Goal: Information Seeking & Learning: Learn about a topic

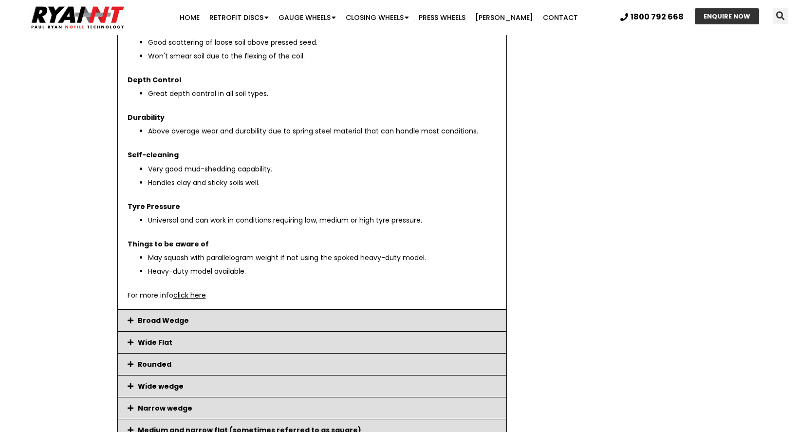
scroll to position [1607, 0]
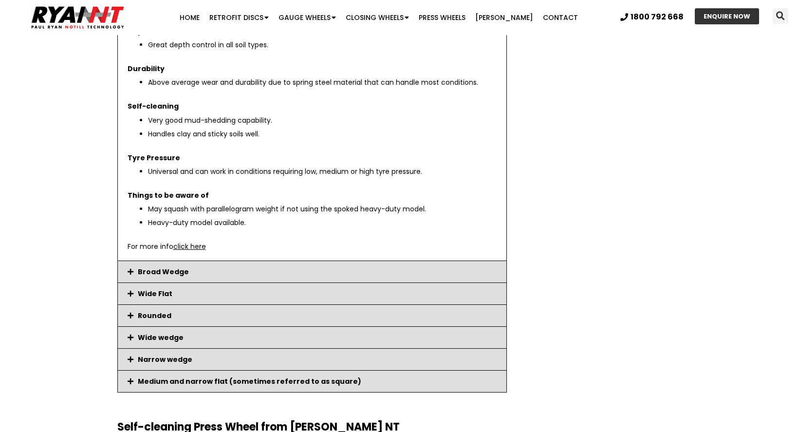
click at [158, 272] on link "Broad Wedge" at bounding box center [163, 272] width 51 height 10
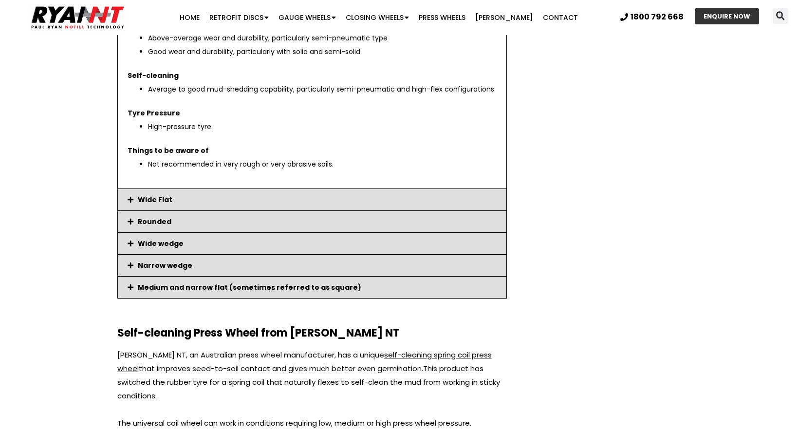
scroll to position [1656, 0]
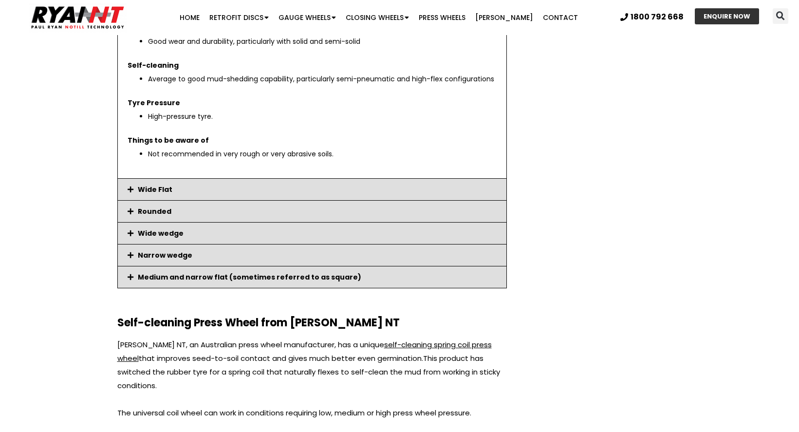
click at [181, 188] on div "Wide Flat" at bounding box center [312, 189] width 389 height 21
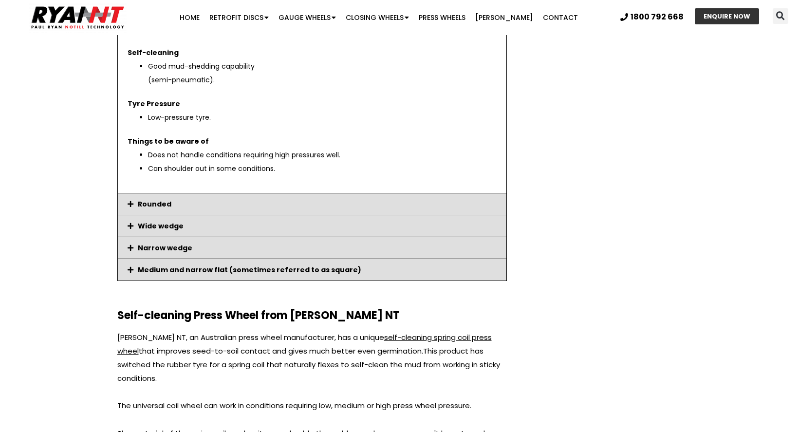
scroll to position [1705, 0]
click at [158, 208] on link "Rounded" at bounding box center [155, 204] width 34 height 10
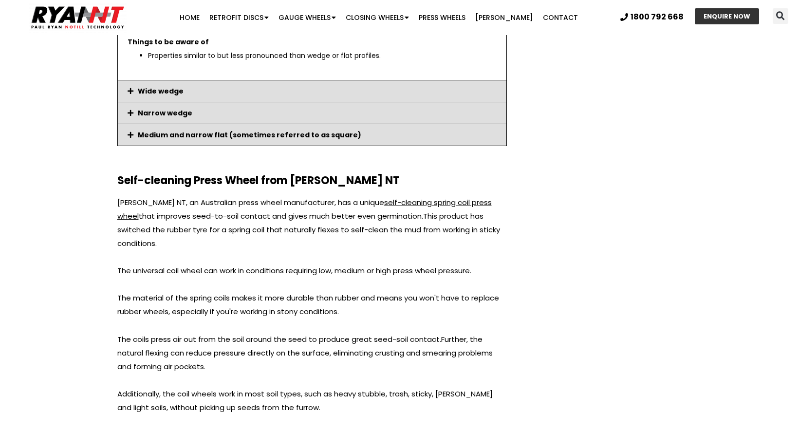
scroll to position [1802, 0]
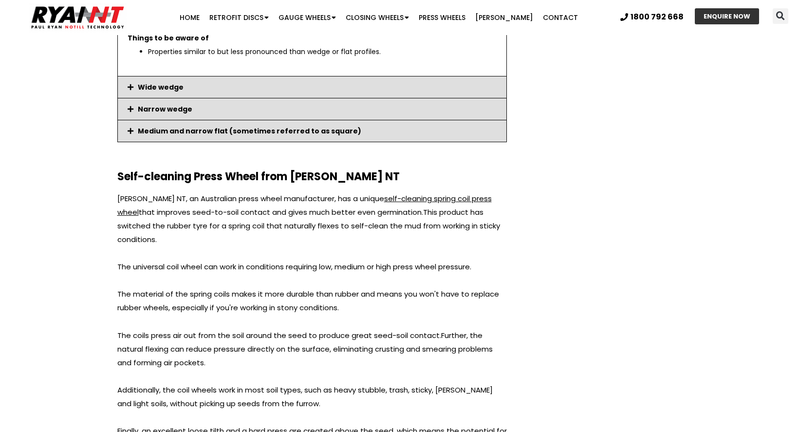
click at [172, 91] on link "Wide wedge" at bounding box center [161, 87] width 46 height 10
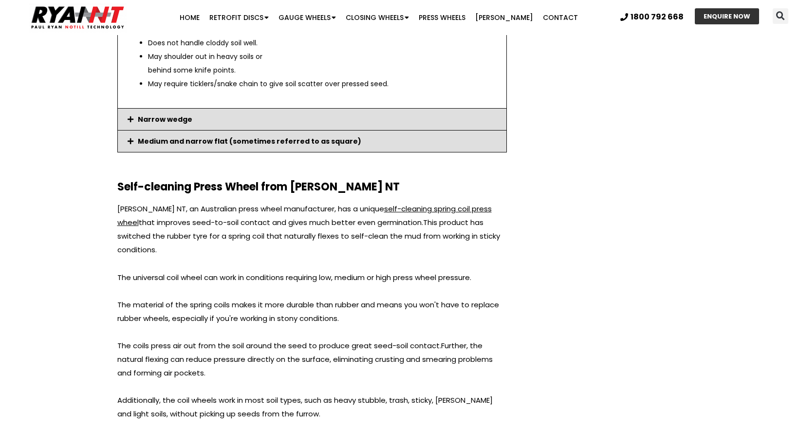
scroll to position [1851, 0]
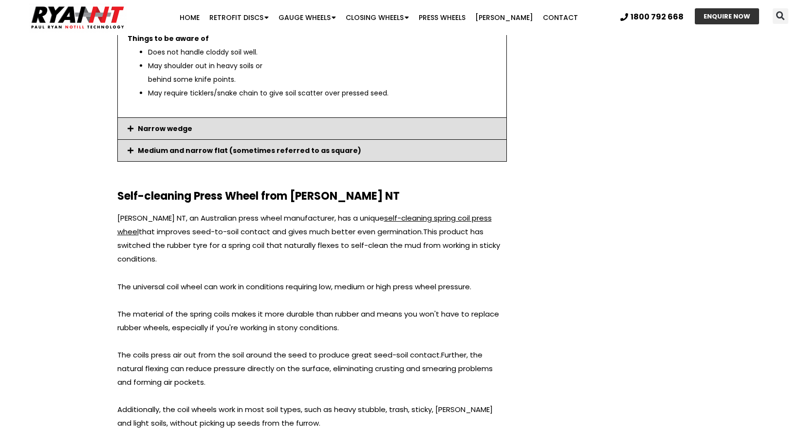
click at [157, 124] on link "Narrow wedge" at bounding box center [165, 129] width 55 height 10
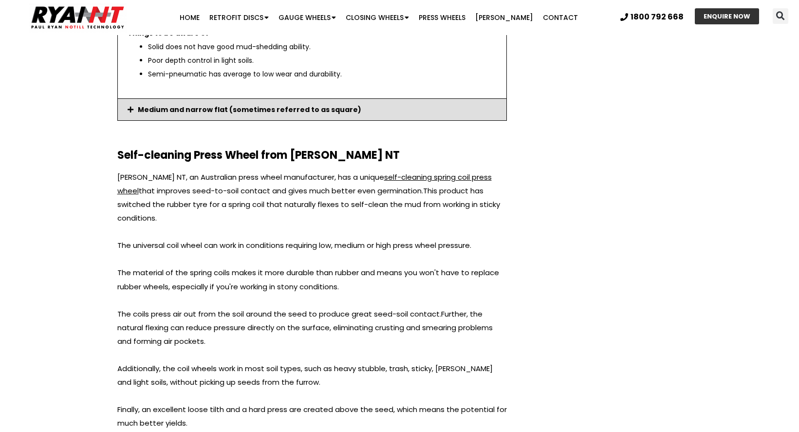
click at [181, 111] on link "Medium and narrow flat (sometimes referred to as square)" at bounding box center [250, 110] width 224 height 10
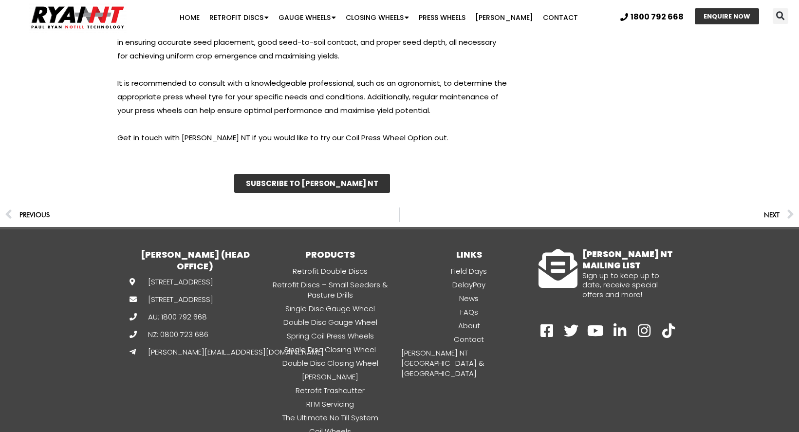
scroll to position [3434, 0]
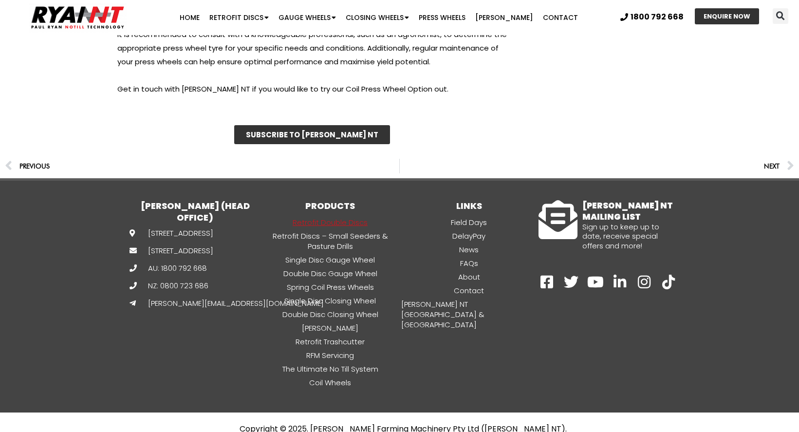
click at [329, 217] on link "Retrofit Double Discs" at bounding box center [330, 222] width 139 height 11
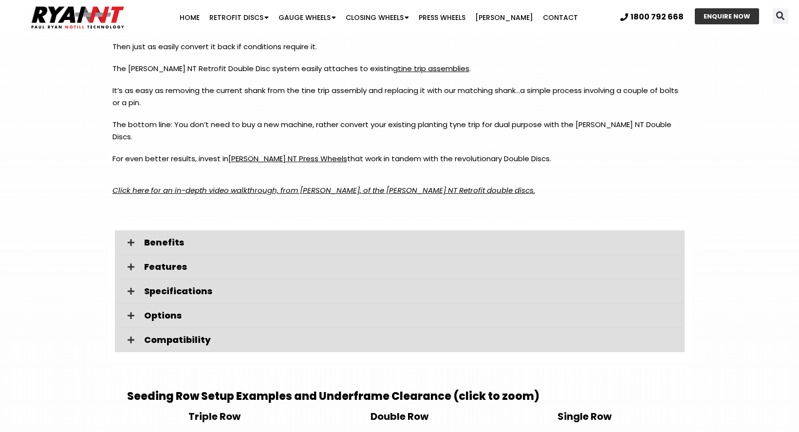
scroll to position [1315, 0]
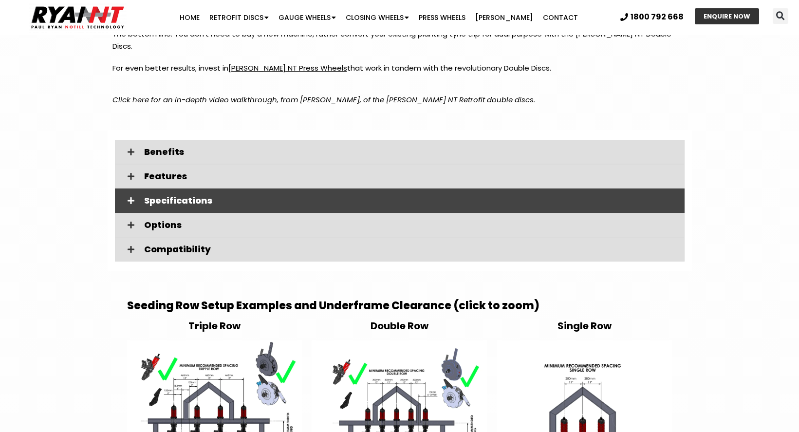
click at [201, 196] on span "Specifications" at bounding box center [410, 200] width 533 height 9
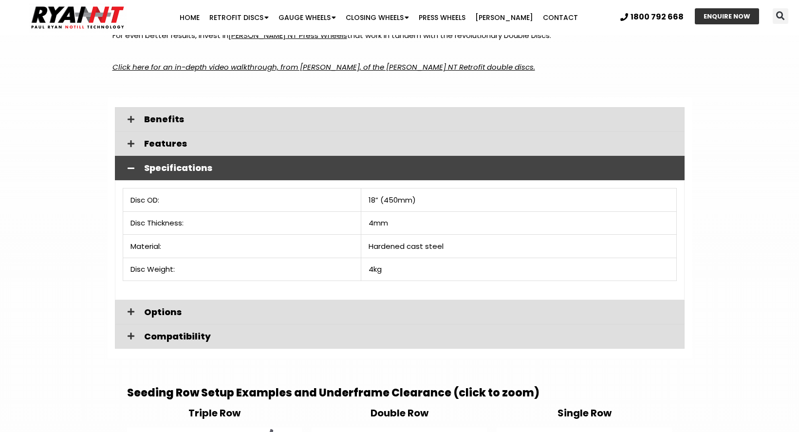
scroll to position [1364, 0]
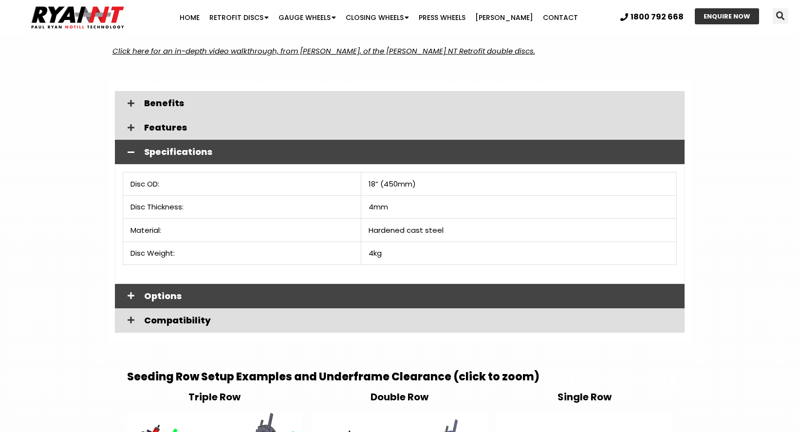
click at [245, 284] on div "Options" at bounding box center [400, 296] width 570 height 24
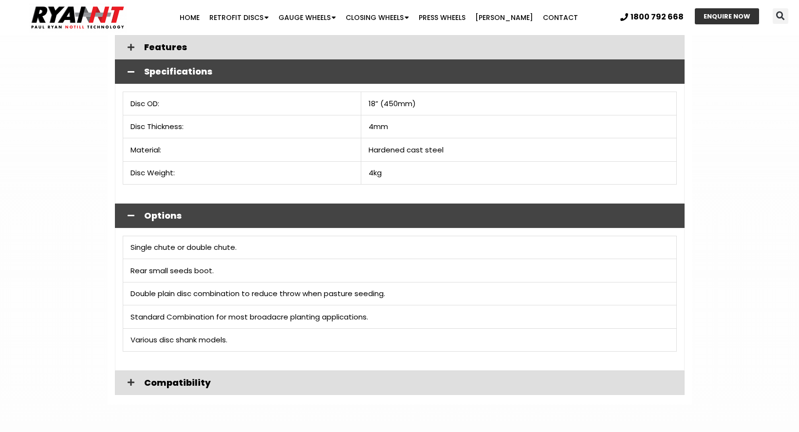
scroll to position [1461, 0]
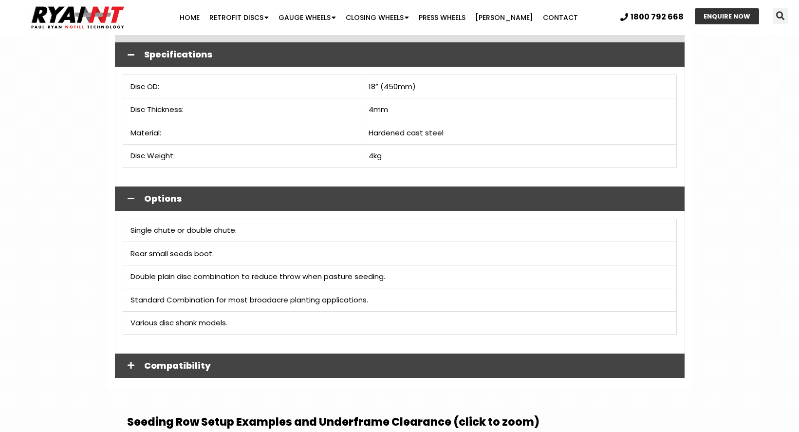
click at [231, 361] on span "Compatibility" at bounding box center [410, 365] width 533 height 9
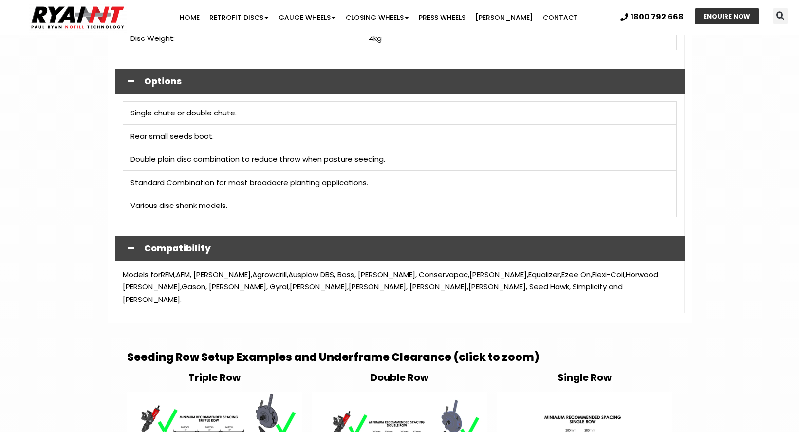
scroll to position [1607, 0]
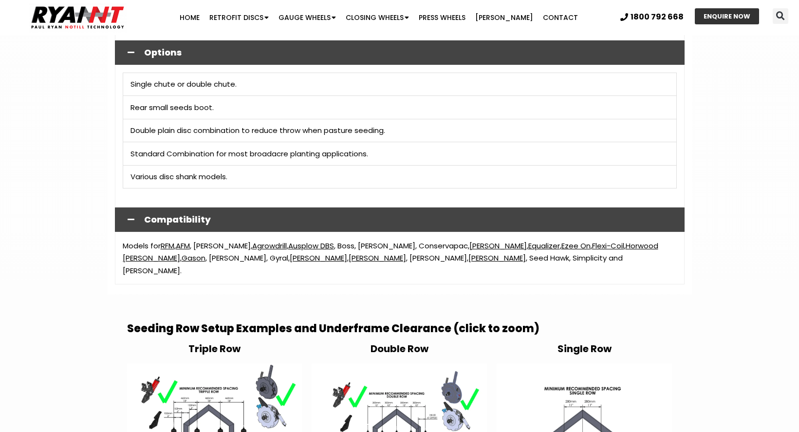
click at [592, 241] on link "Flexi-Coil" at bounding box center [608, 246] width 32 height 10
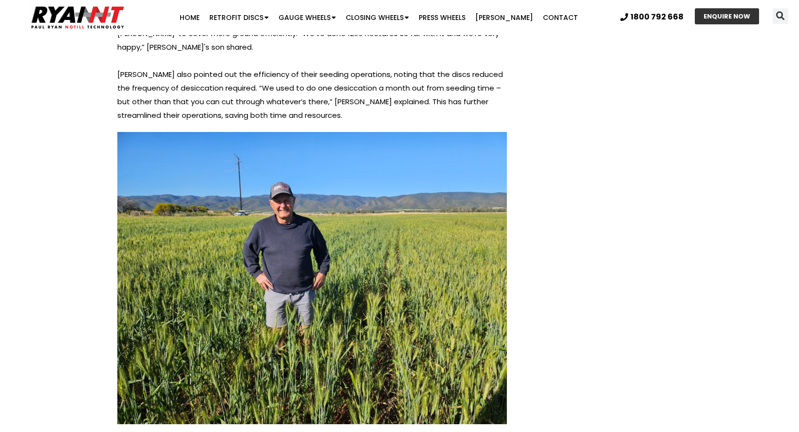
scroll to position [1492, 0]
